Goal: Find specific page/section: Find specific page/section

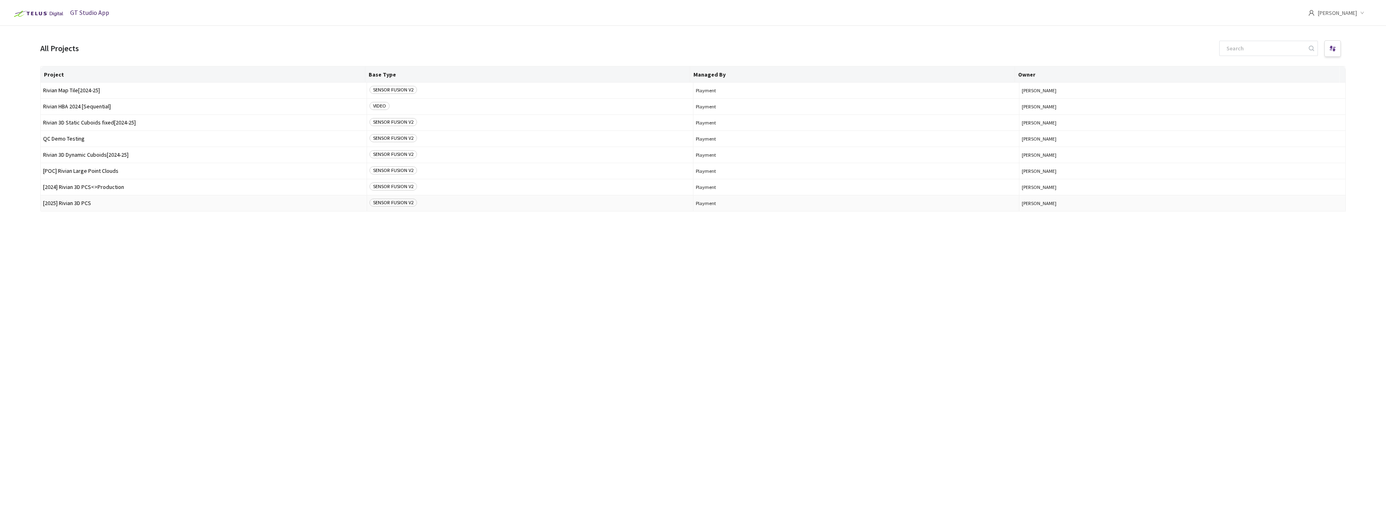
click at [73, 204] on span "[2025] Rivian 3D PCS" at bounding box center [203, 203] width 321 height 6
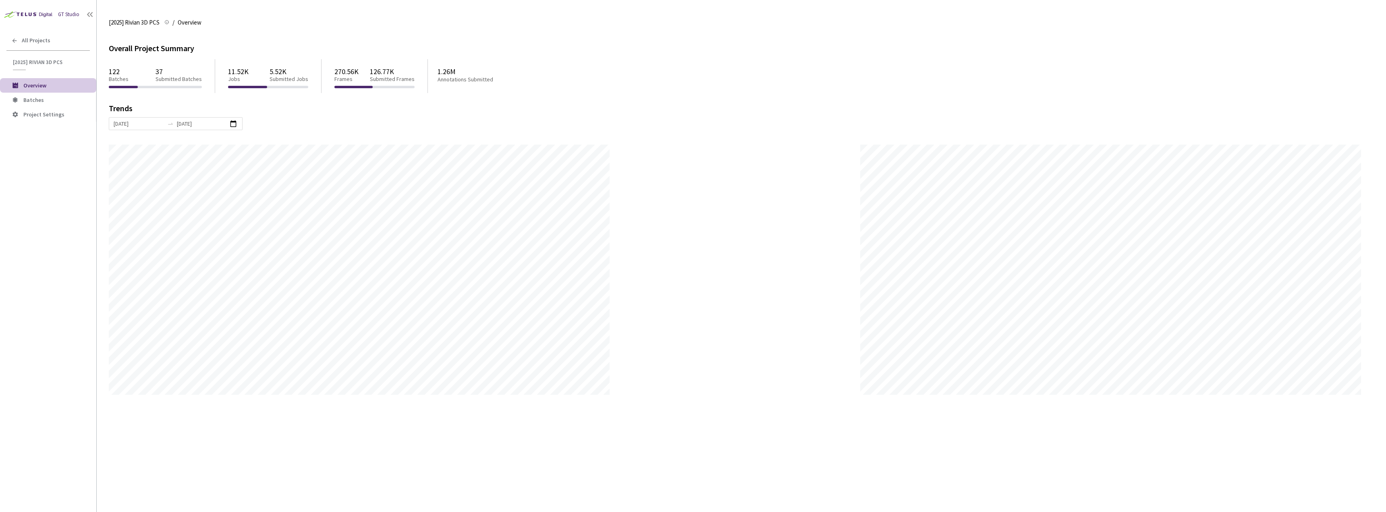
scroll to position [512, 1386]
click at [29, 99] on span "Batches" at bounding box center [33, 99] width 21 height 7
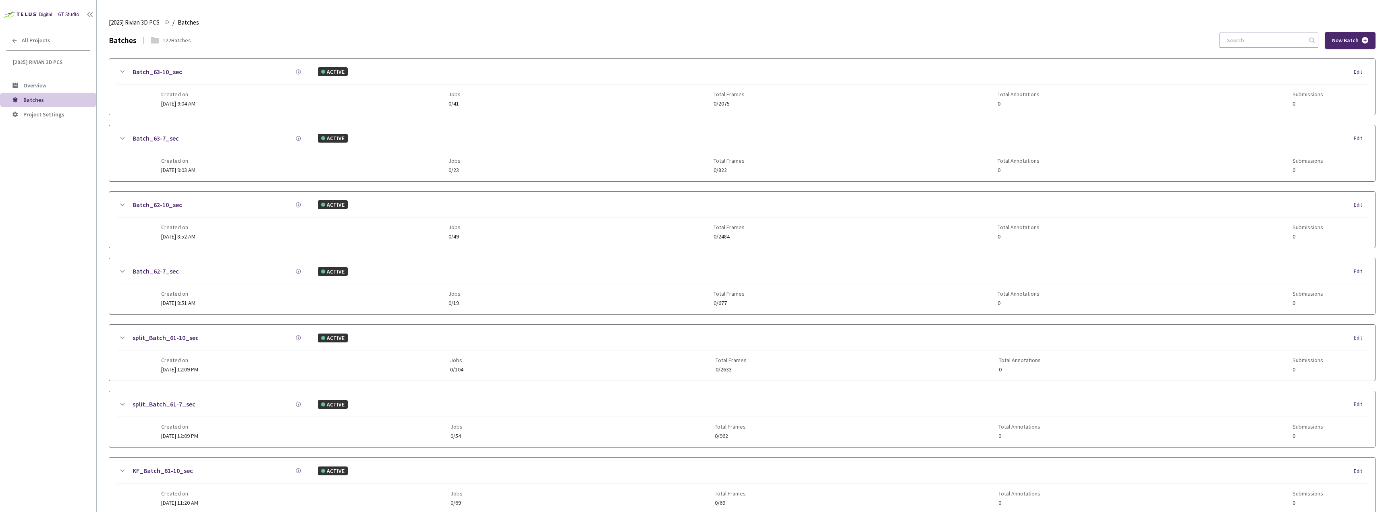
click at [1257, 41] on input at bounding box center [1265, 40] width 86 height 15
type input "9-7"
click at [34, 40] on span "All Projects" at bounding box center [36, 40] width 29 height 7
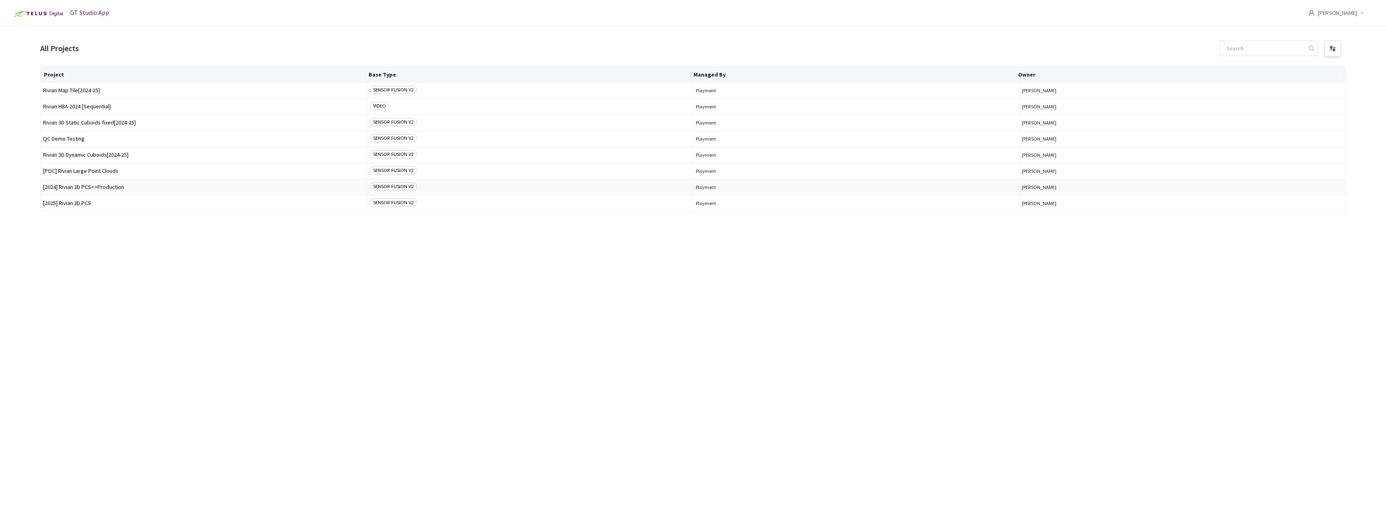
click at [93, 183] on td "[2024] Rivian 3D PCS<>Production" at bounding box center [204, 187] width 326 height 16
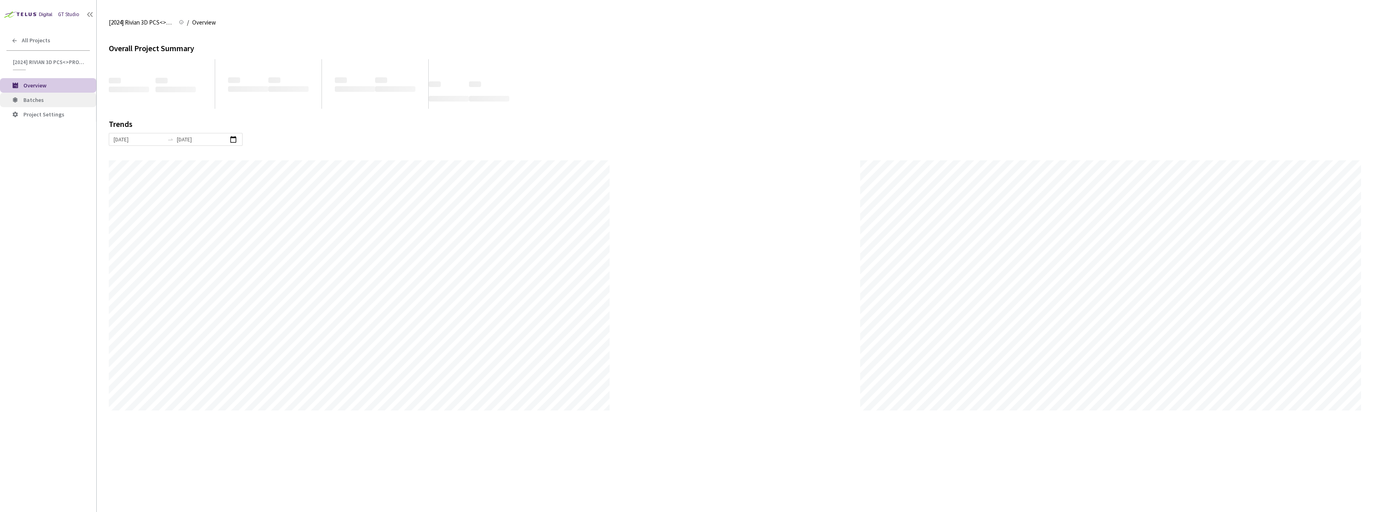
scroll to position [512, 1386]
click at [33, 93] on li "Batches" at bounding box center [48, 100] width 96 height 15
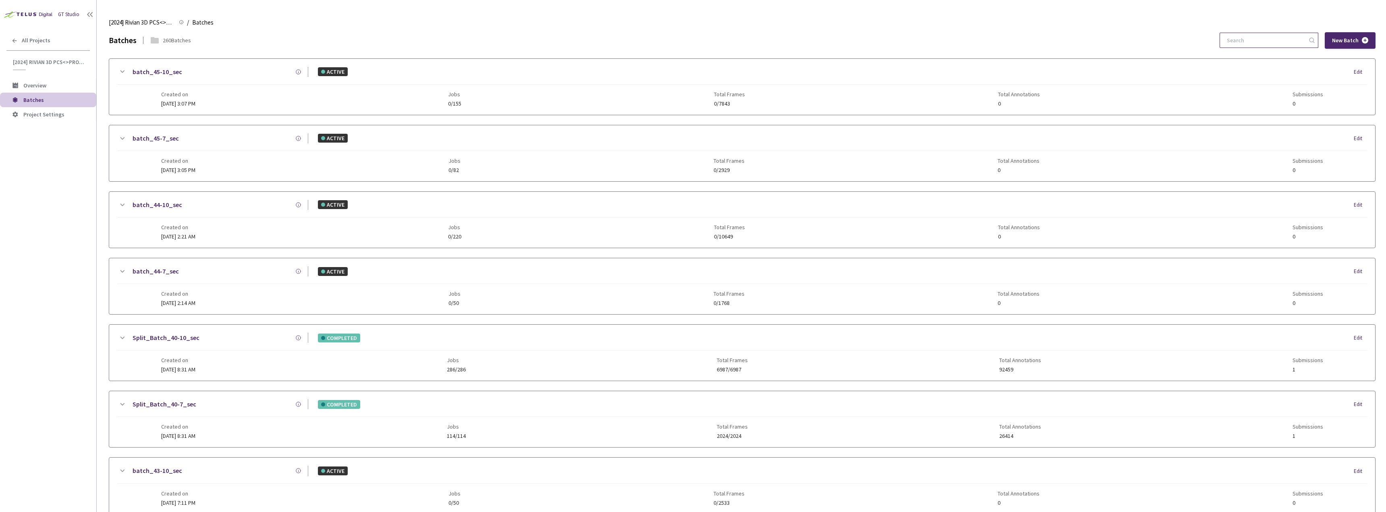
click at [1242, 42] on input at bounding box center [1265, 40] width 86 height 15
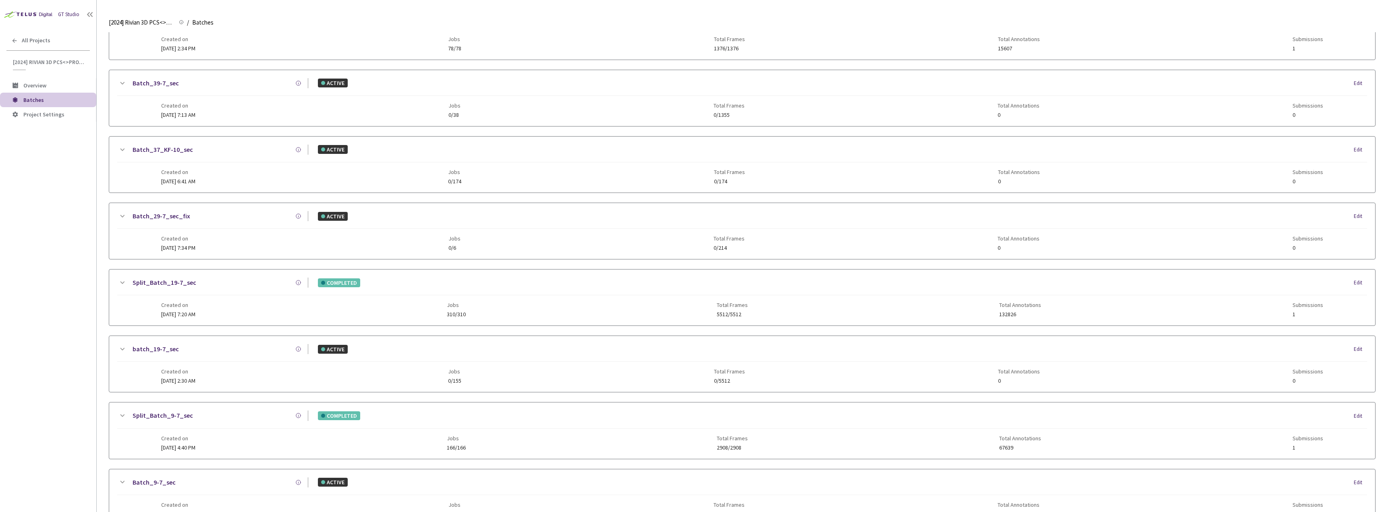
scroll to position [110, 0]
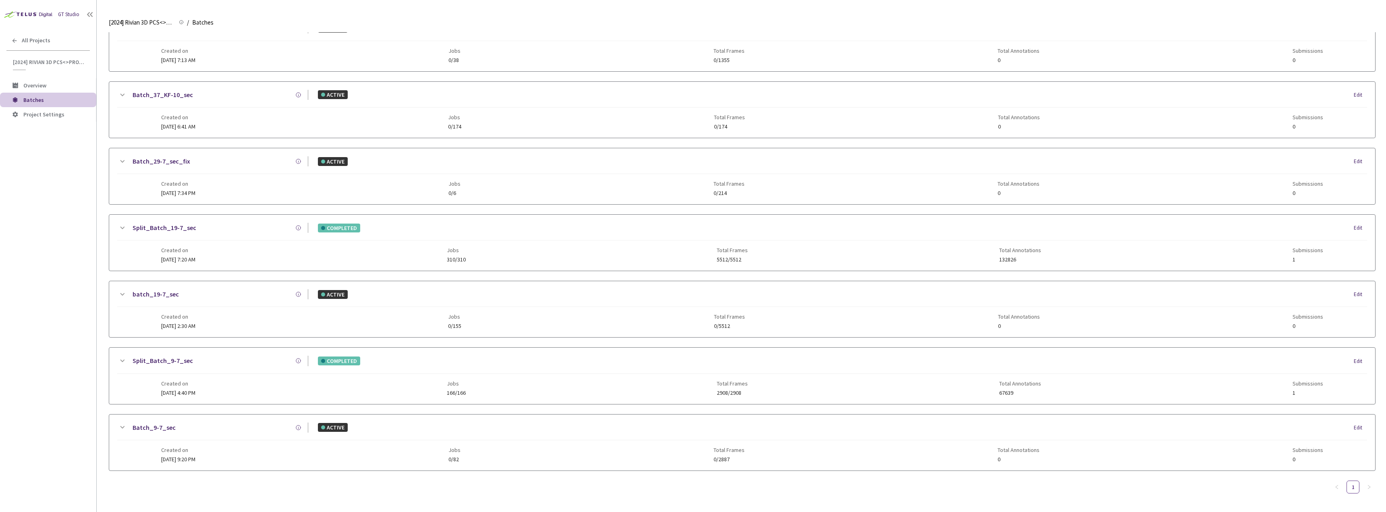
type input "9-7"
click at [125, 356] on div at bounding box center [122, 361] width 10 height 10
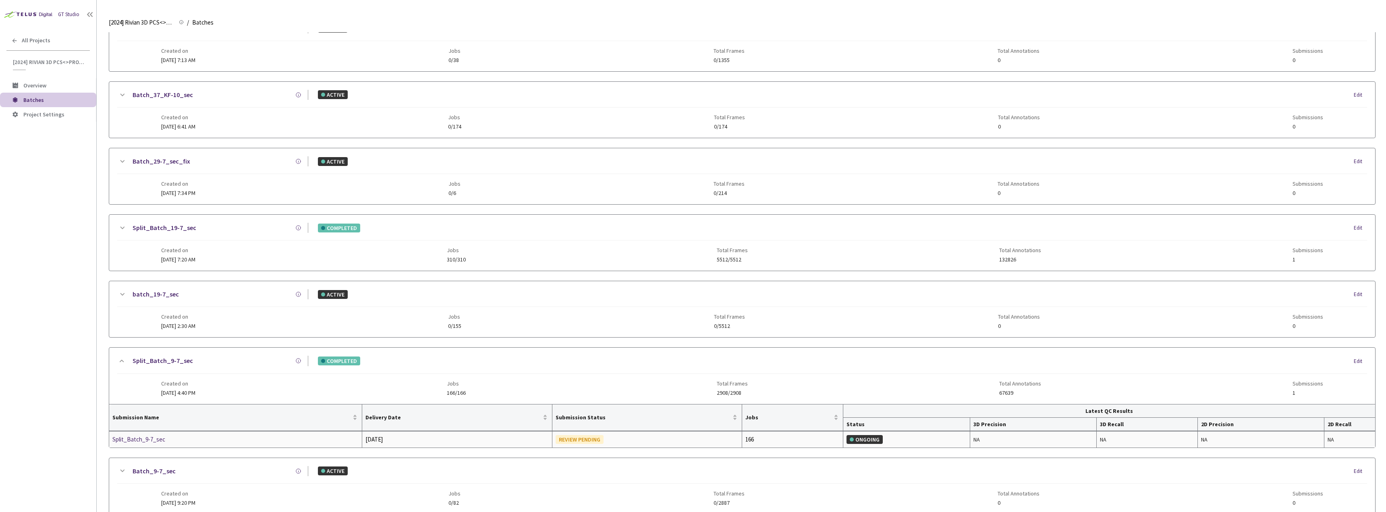
click at [150, 441] on div "Split_Batch_9-7_sec" at bounding box center [154, 440] width 85 height 10
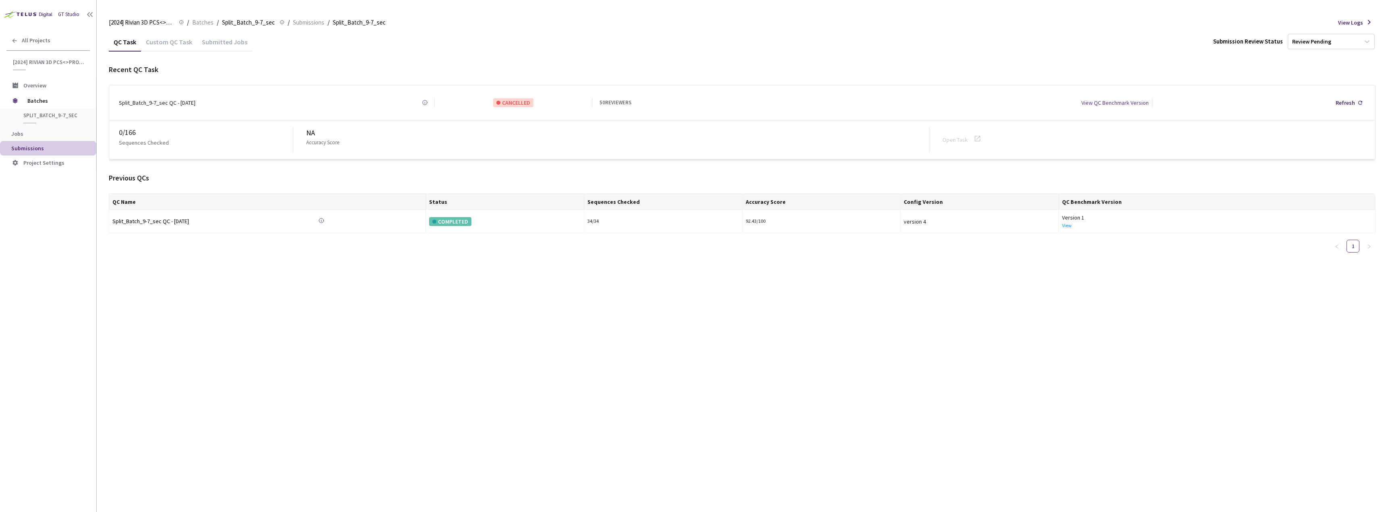
click at [173, 45] on div "Custom QC Task" at bounding box center [169, 45] width 56 height 14
